Goal: Task Accomplishment & Management: Use online tool/utility

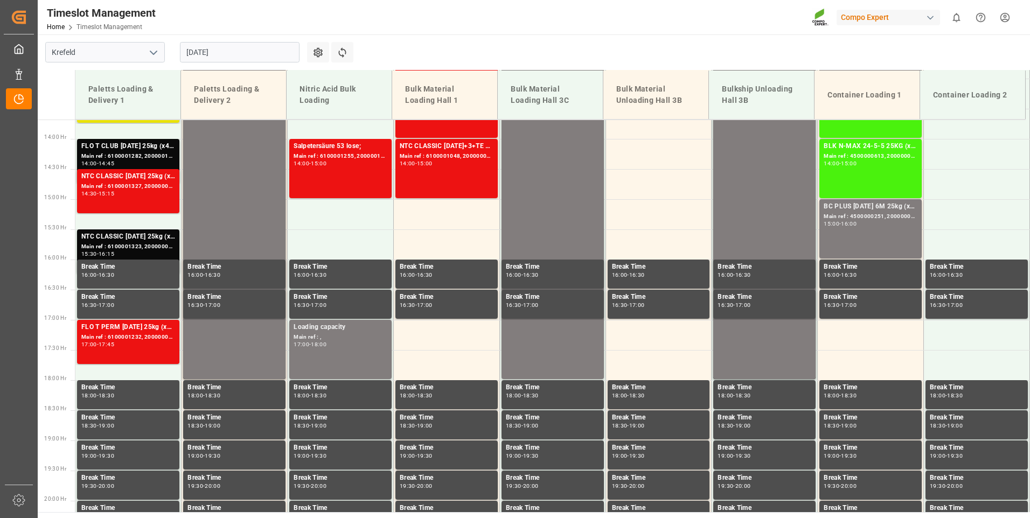
scroll to position [849, 0]
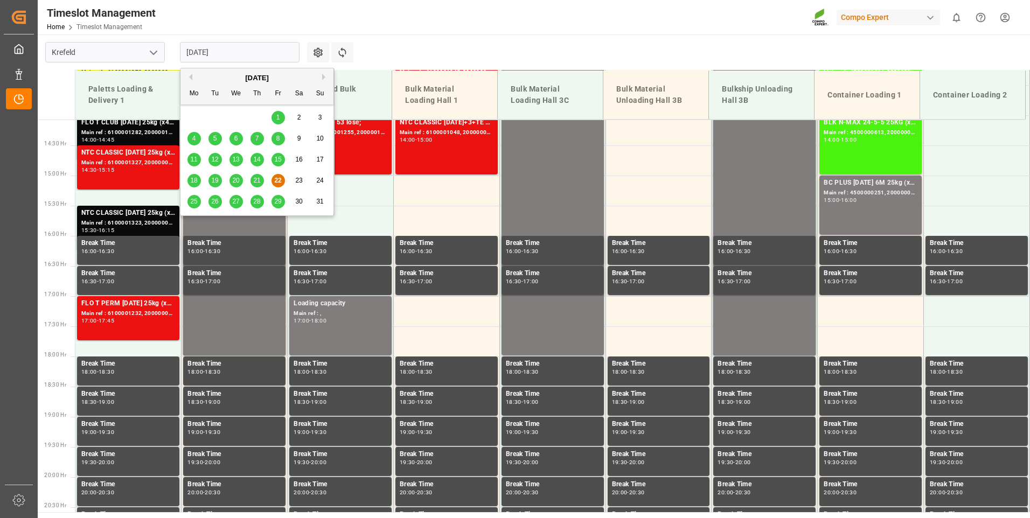
click at [236, 48] on input "[DATE]" at bounding box center [240, 52] width 120 height 20
click at [193, 200] on span "25" at bounding box center [193, 202] width 7 height 8
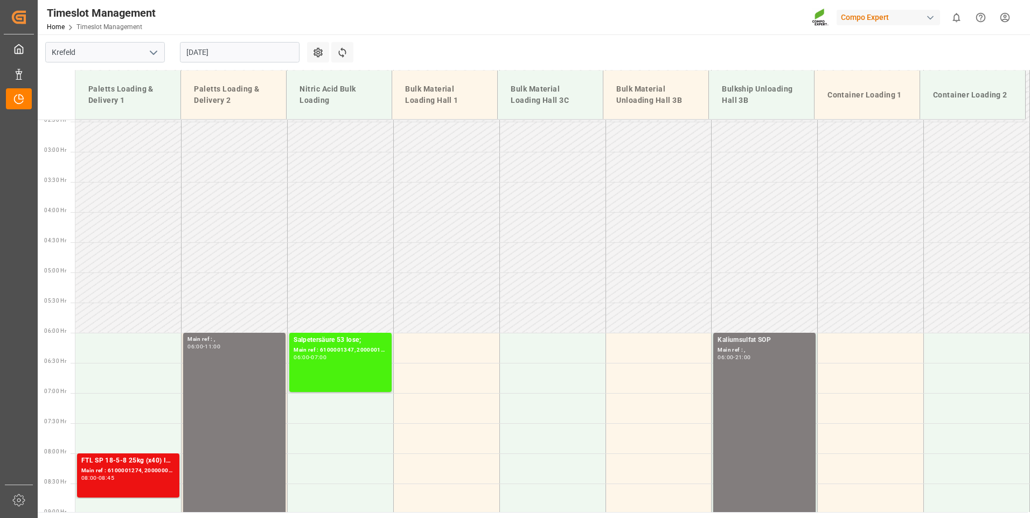
scroll to position [0, 0]
